Goal: Communication & Community: Connect with others

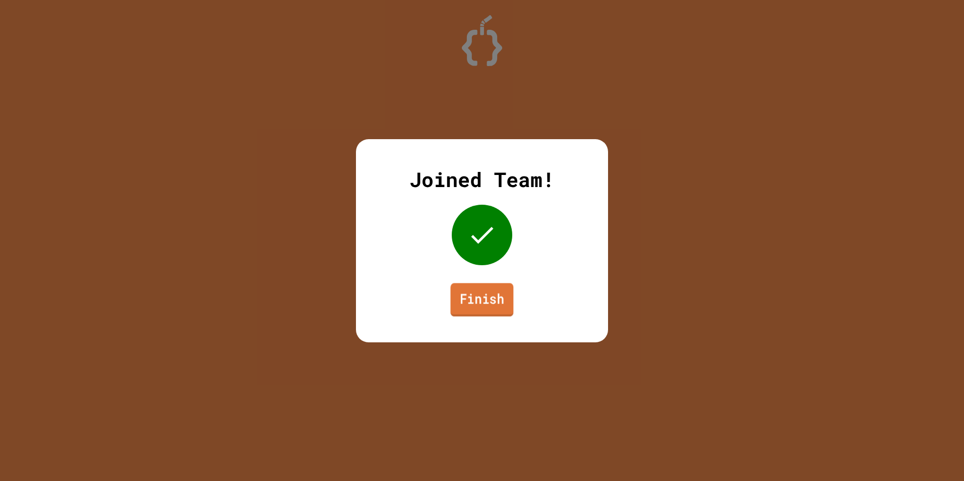
click at [488, 297] on link "Finish" at bounding box center [481, 299] width 63 height 33
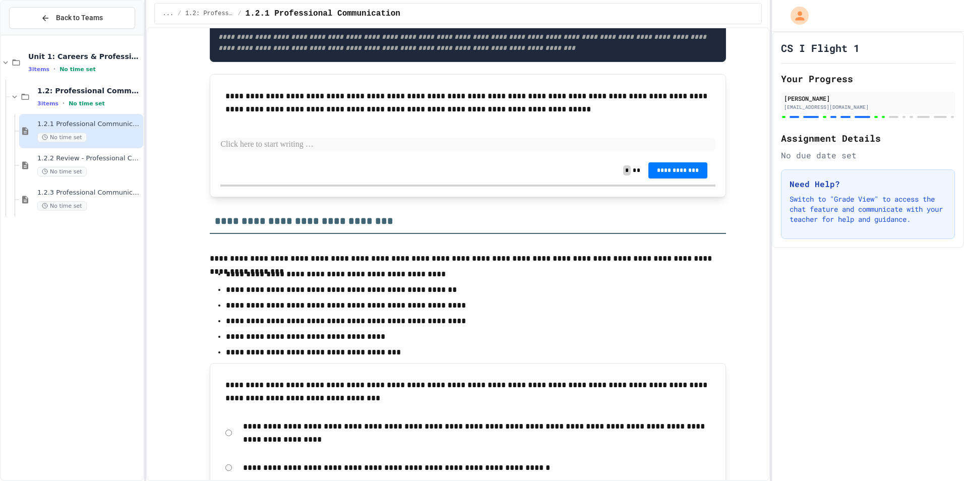
scroll to position [3834, 0]
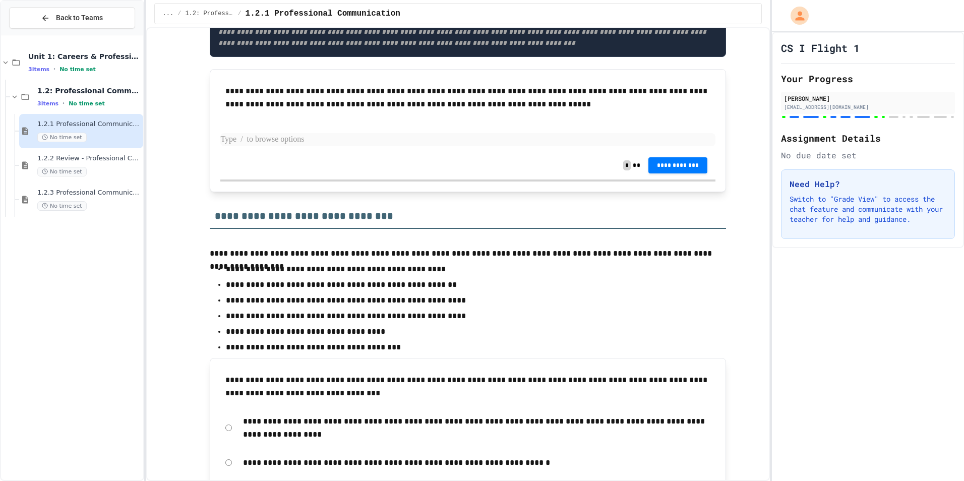
click at [524, 146] on p at bounding box center [467, 139] width 495 height 13
